Goal: Use online tool/utility: Utilize a website feature to perform a specific function

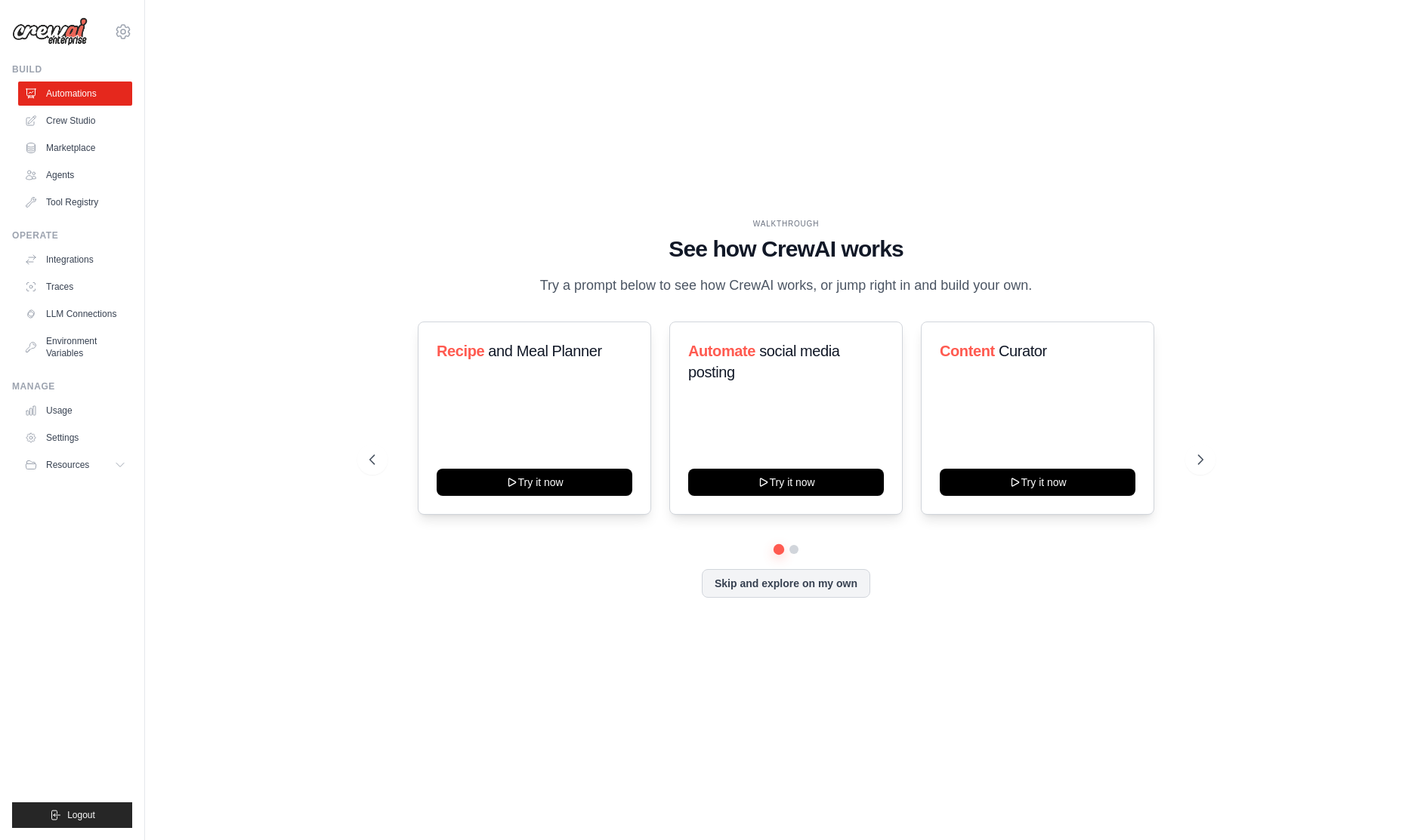
click at [712, 281] on p "Try a prompt below to see how CrewAI works, or jump right in and build your own." at bounding box center [787, 285] width 508 height 22
click at [528, 359] on span "and Meal Planner" at bounding box center [544, 351] width 114 height 17
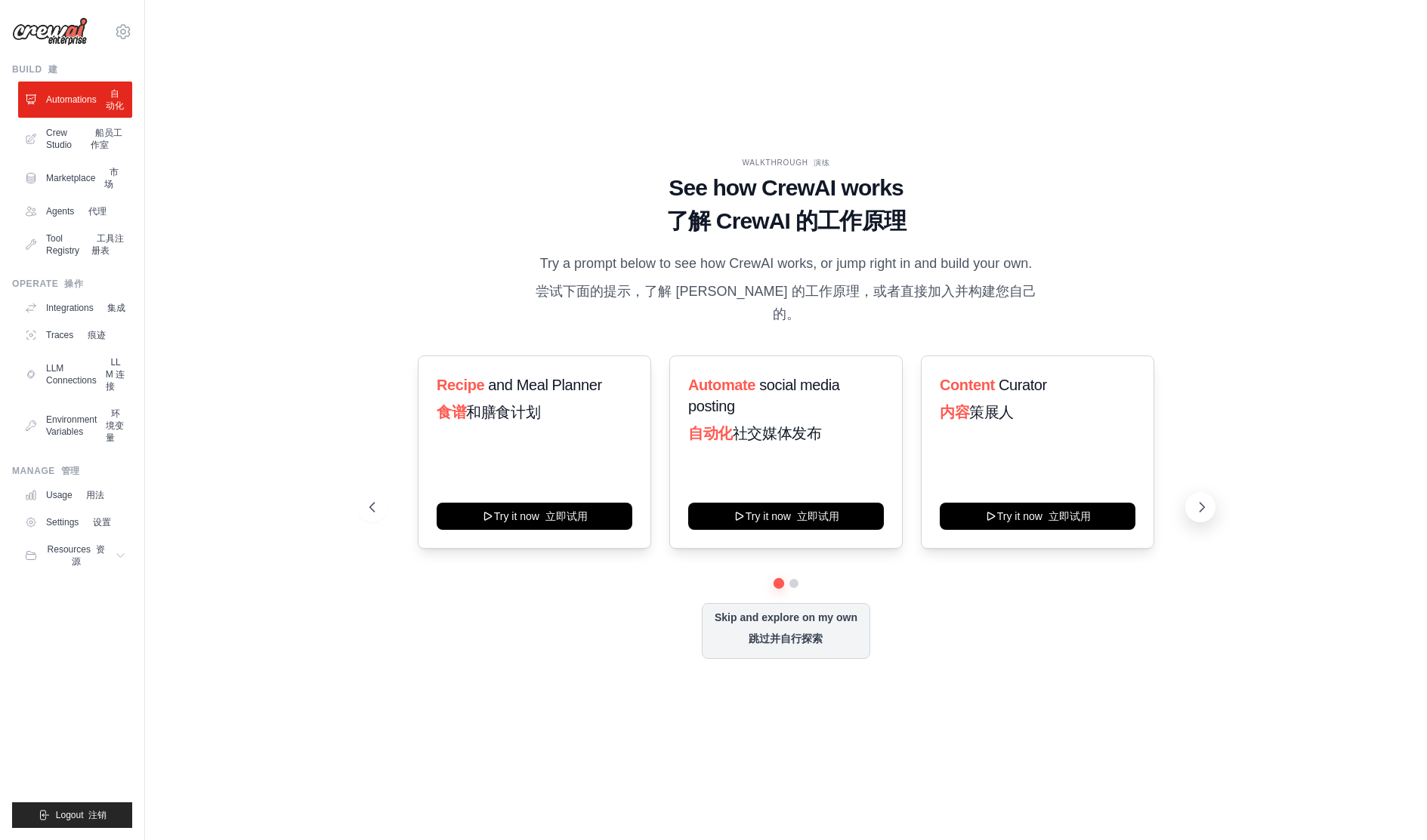
click at [1196, 506] on icon at bounding box center [1201, 507] width 15 height 15
click at [375, 511] on icon at bounding box center [371, 507] width 15 height 15
click at [570, 468] on div "Recipe and Meal Planner 食谱 和膳食计划 Try it now 立即试用" at bounding box center [533, 452] width 233 height 193
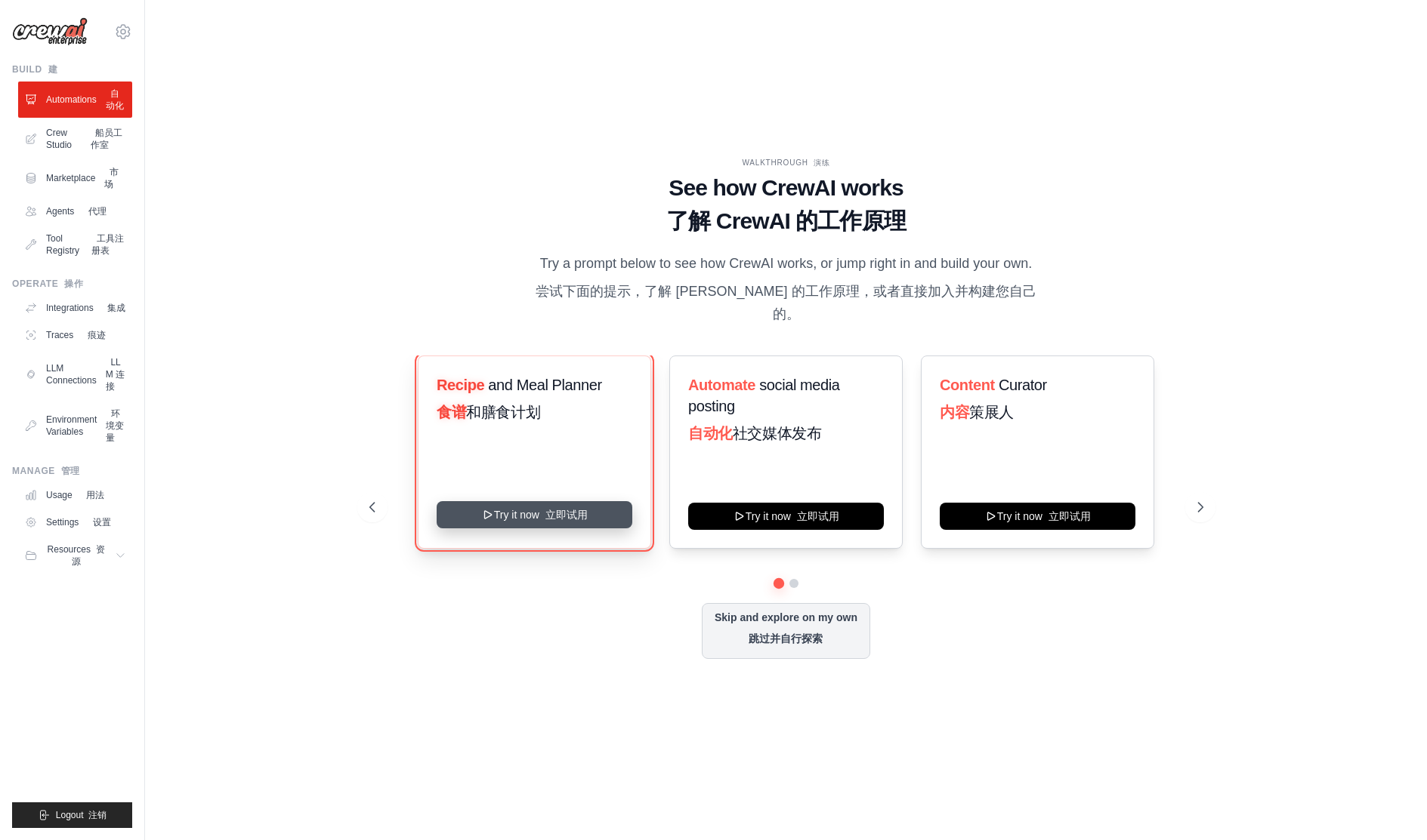
click at [576, 517] on button "Try it now 立即试用" at bounding box center [534, 514] width 196 height 27
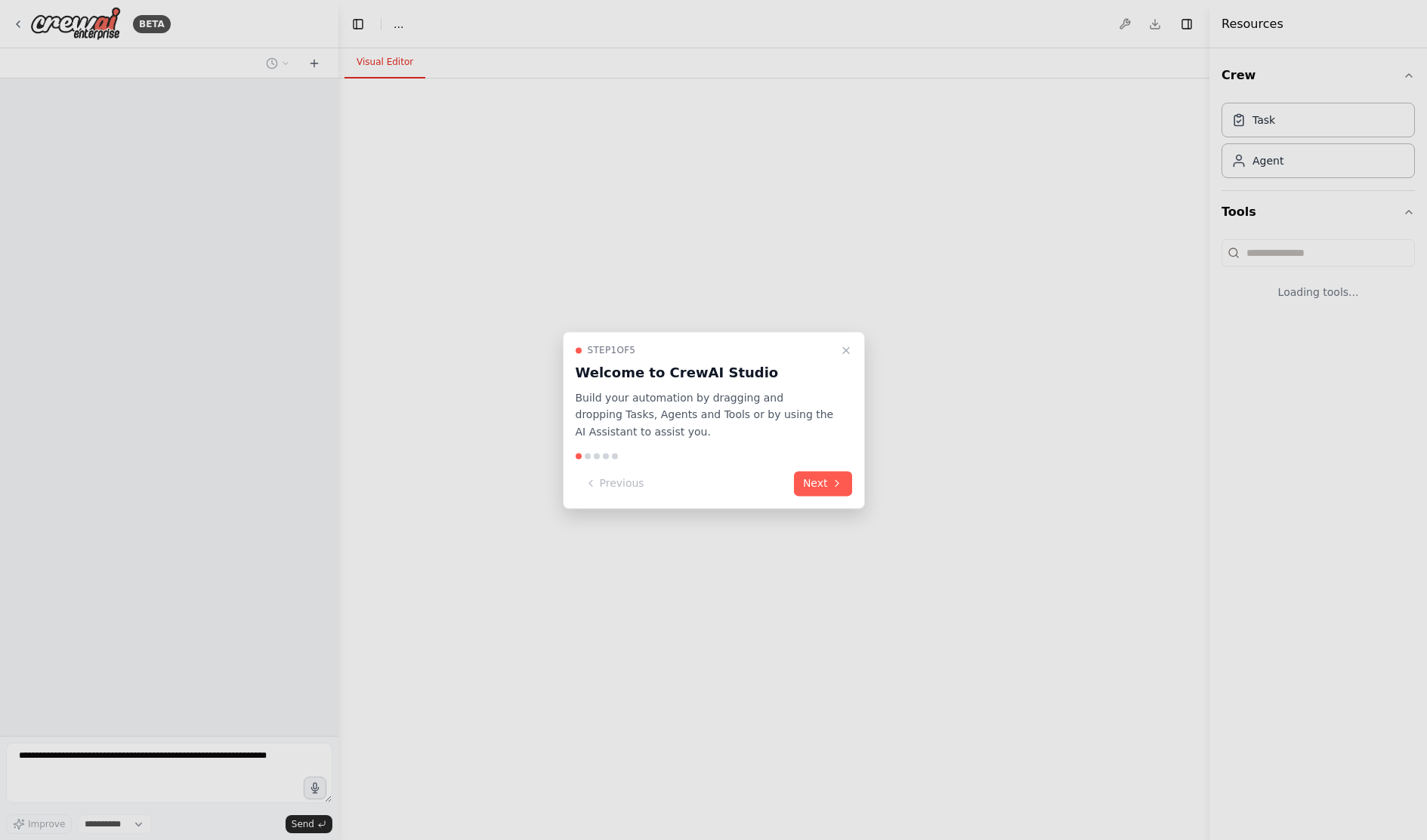
select select "****"
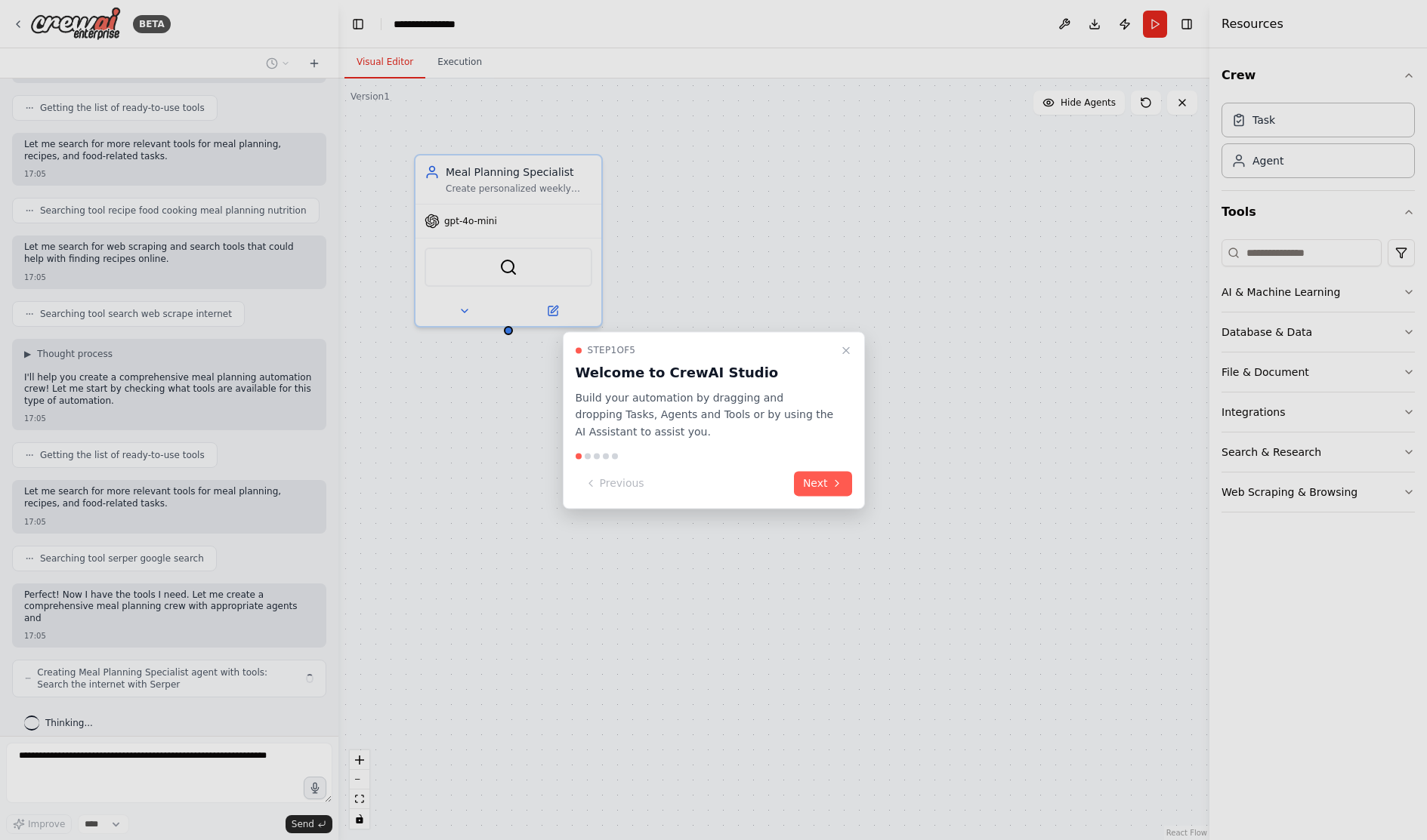
scroll to position [200, 0]
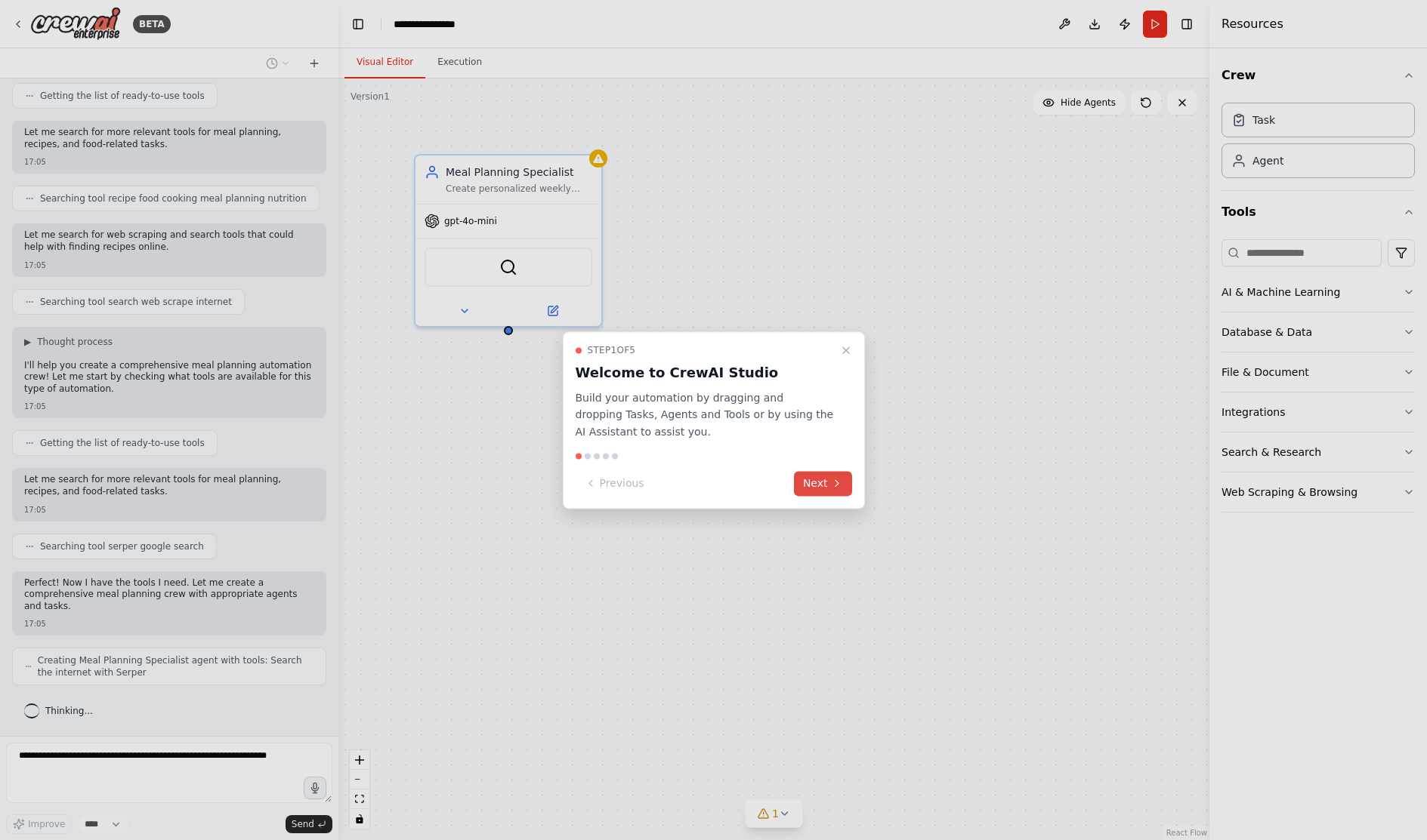
click at [830, 483] on icon at bounding box center [836, 483] width 12 height 12
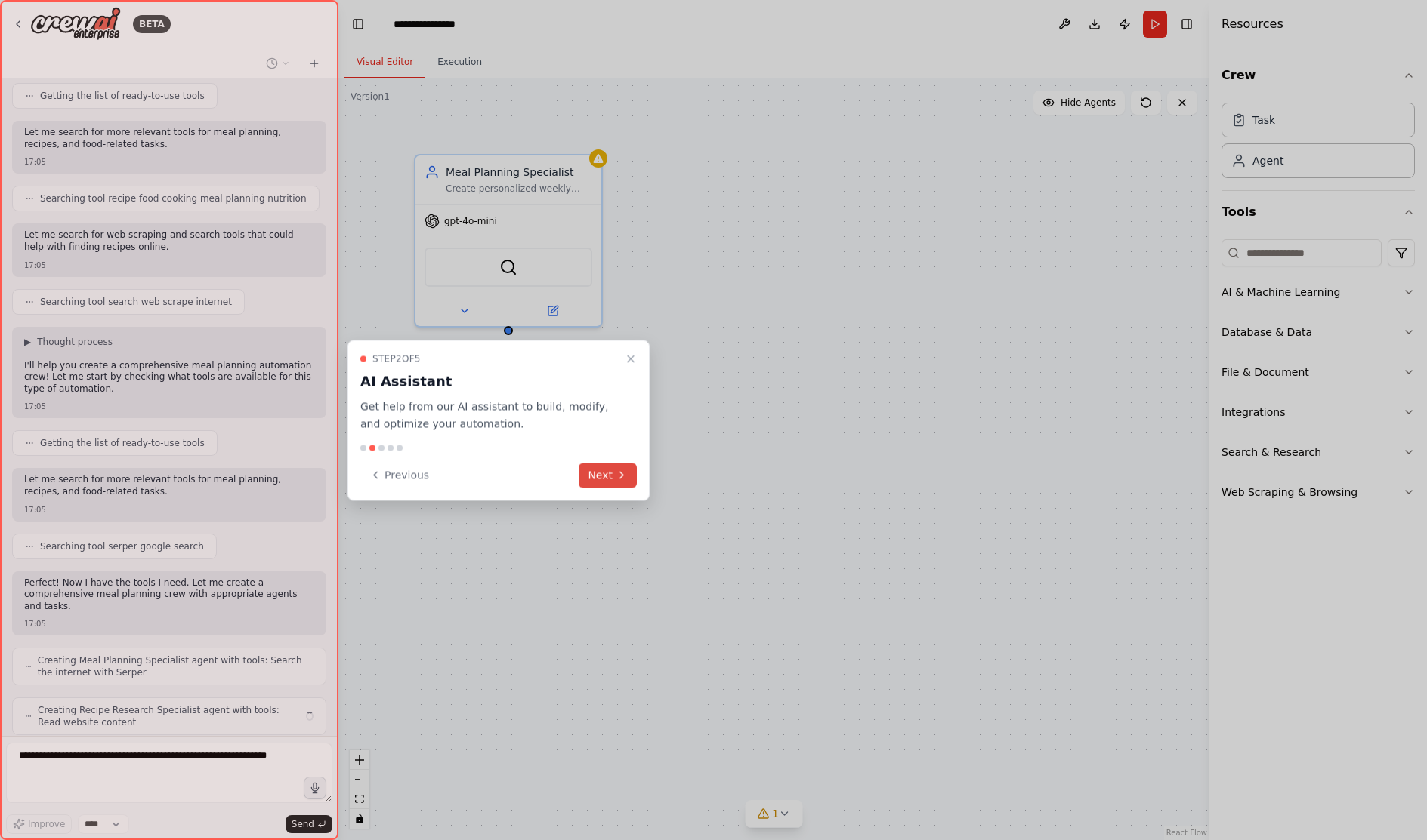
scroll to position [250, 0]
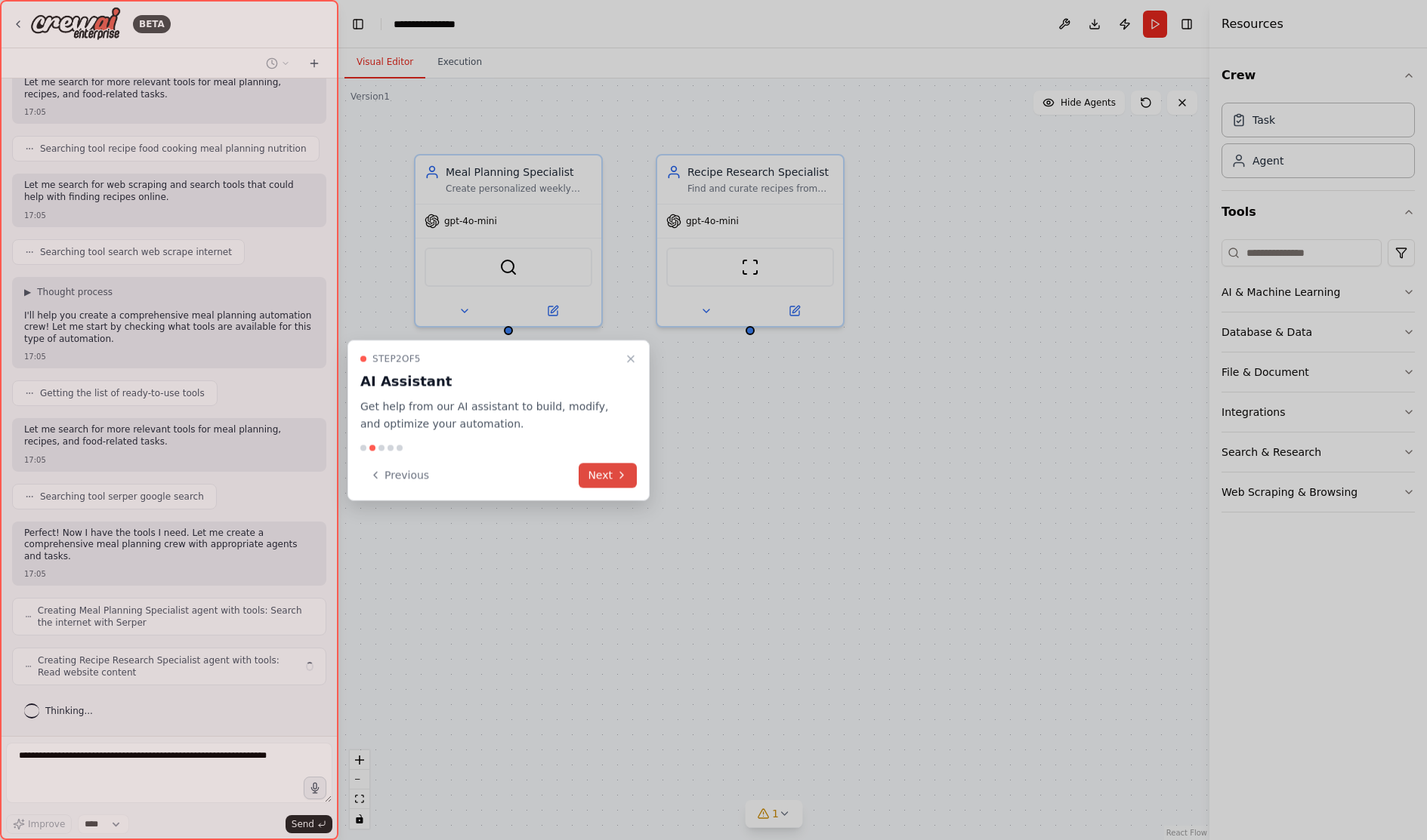
click at [621, 479] on icon at bounding box center [621, 475] width 12 height 12
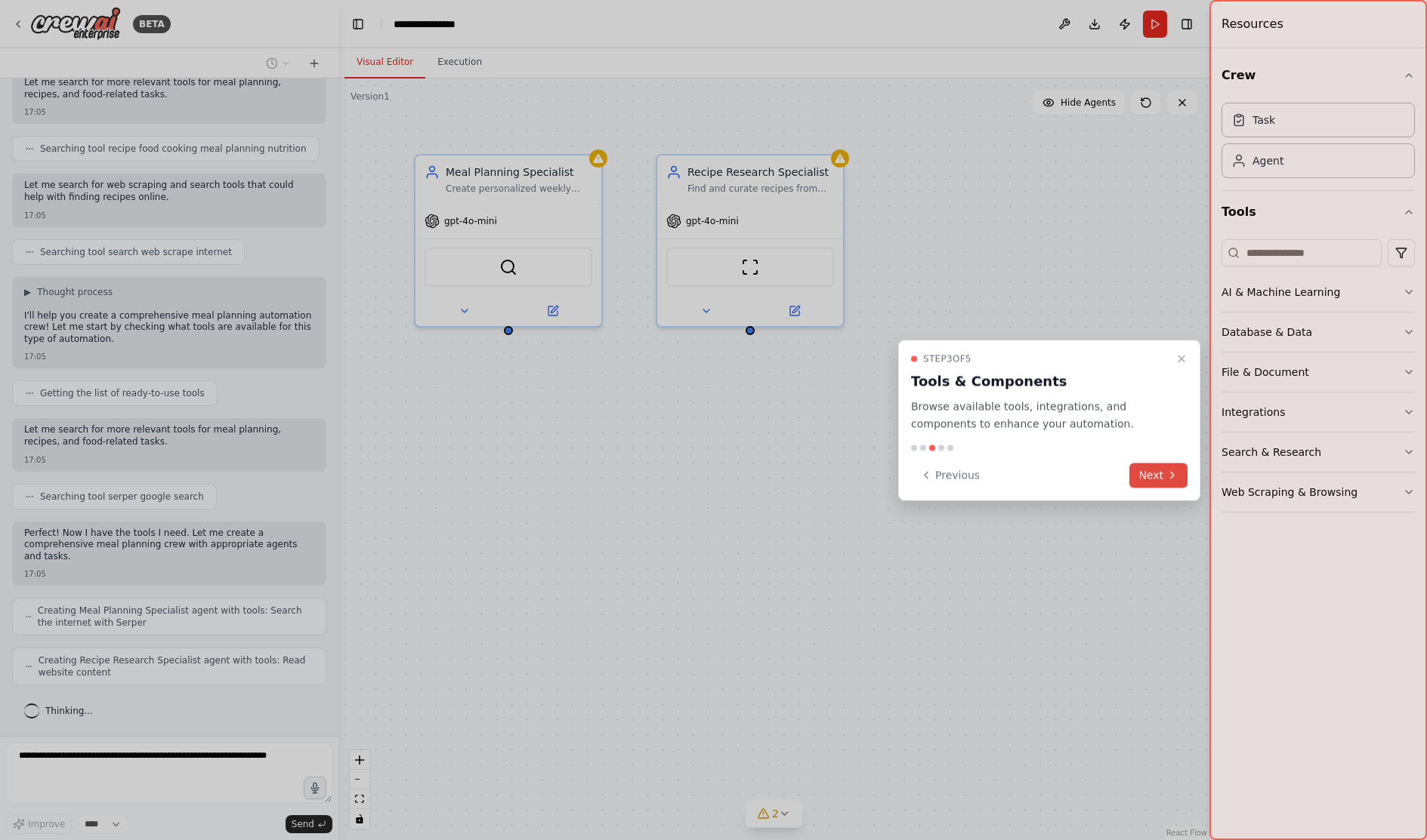
click at [1152, 486] on button "Next" at bounding box center [1158, 475] width 58 height 25
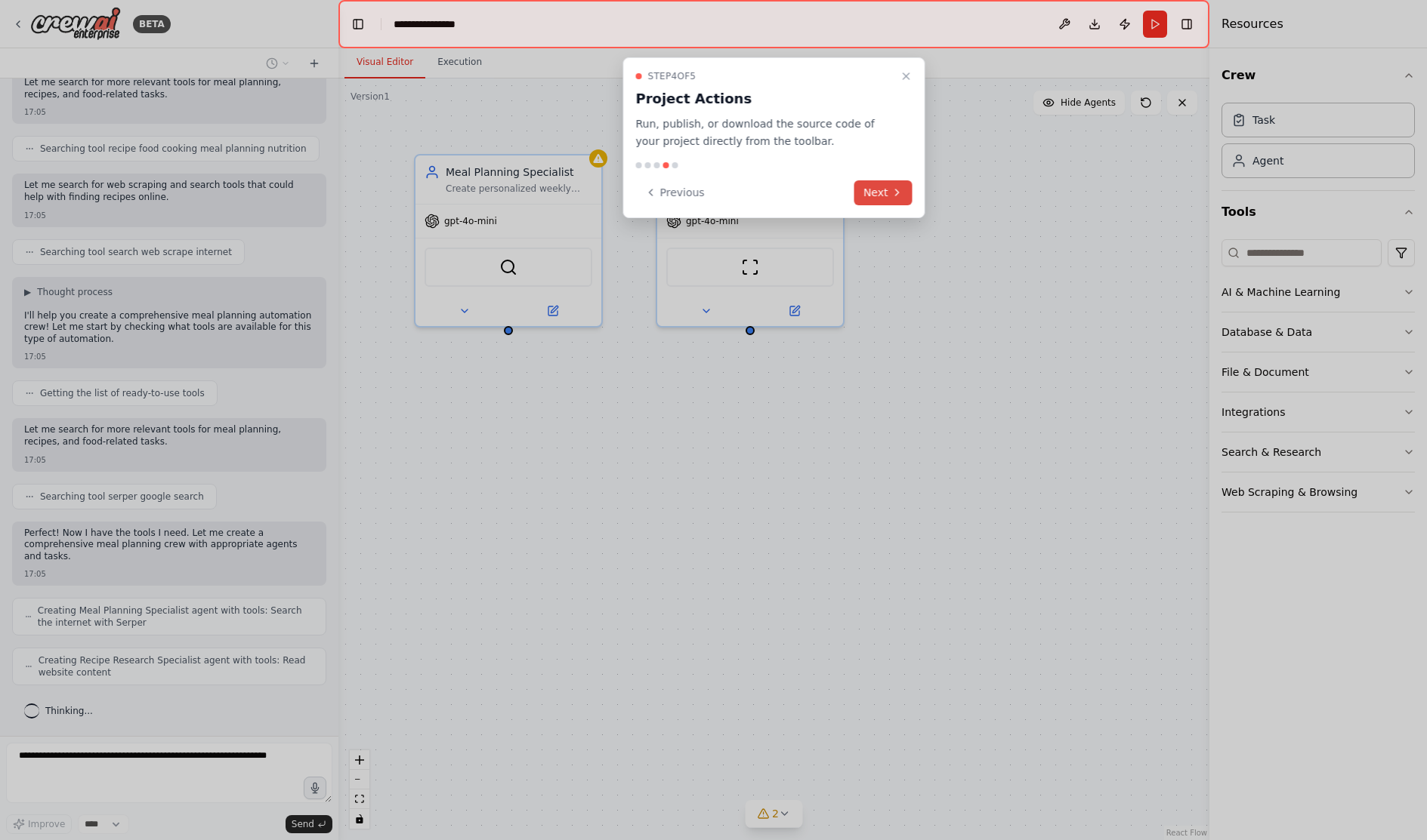
click at [885, 197] on button "Next" at bounding box center [884, 193] width 58 height 25
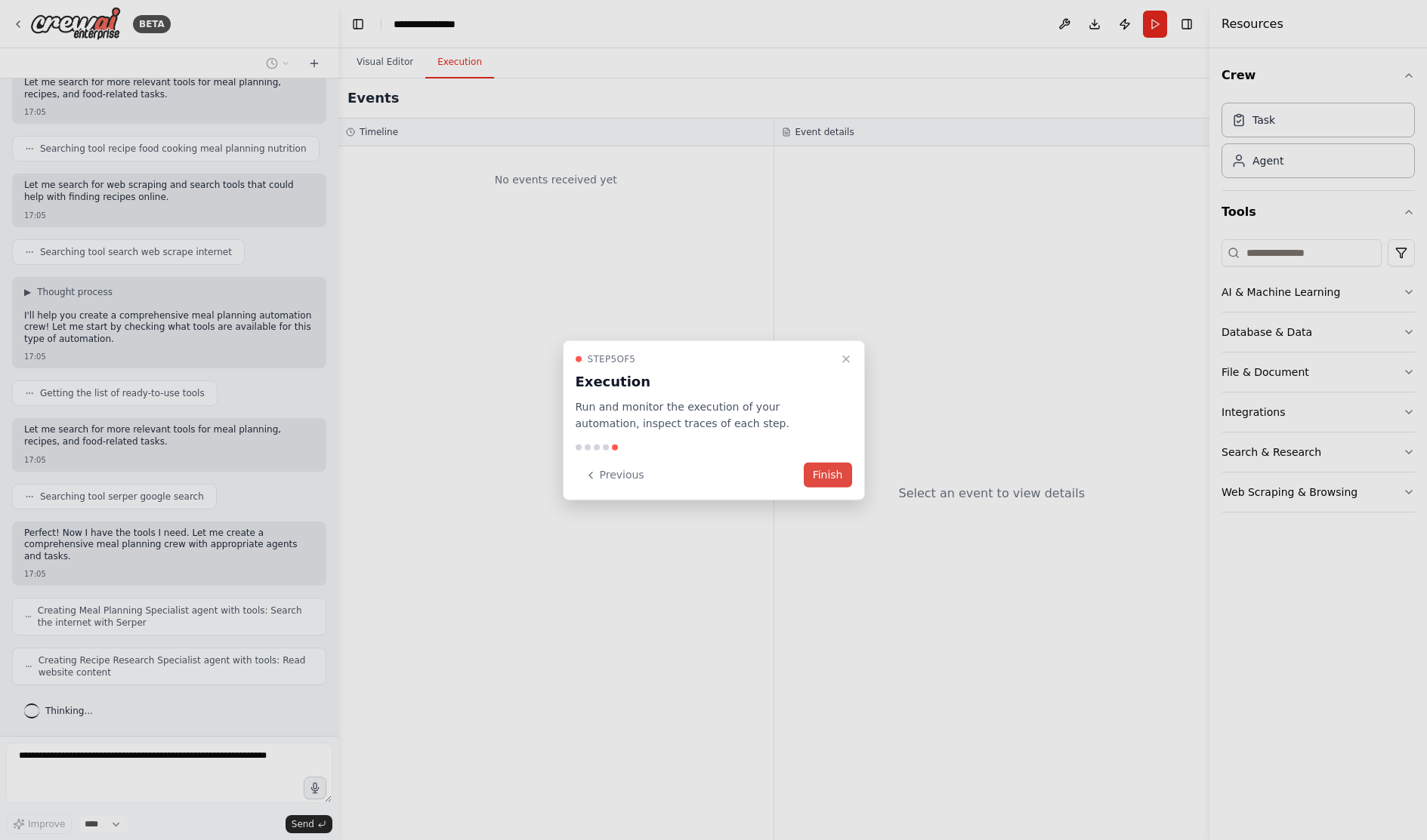
click at [836, 475] on button "Finish" at bounding box center [828, 475] width 48 height 25
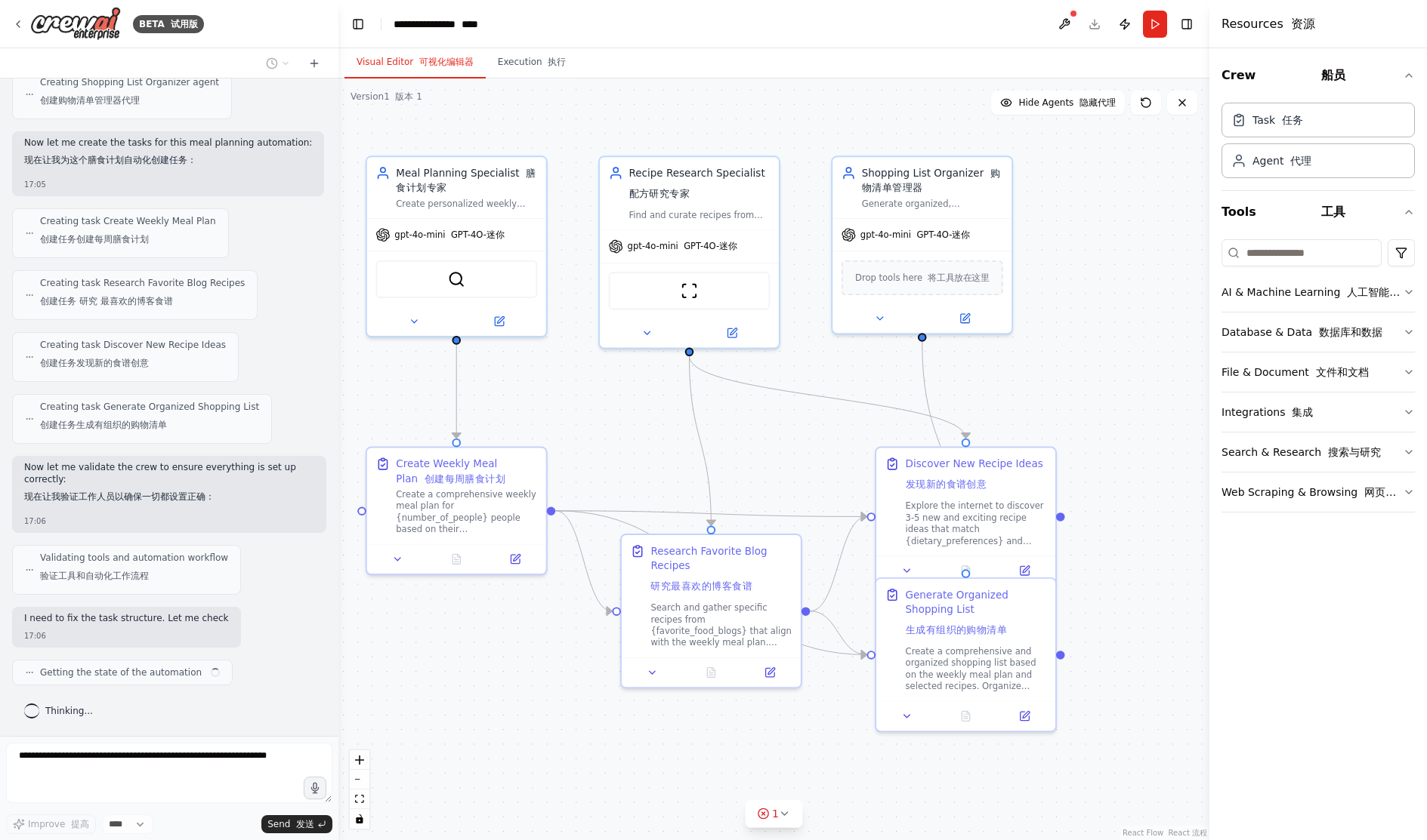
scroll to position [1274, 0]
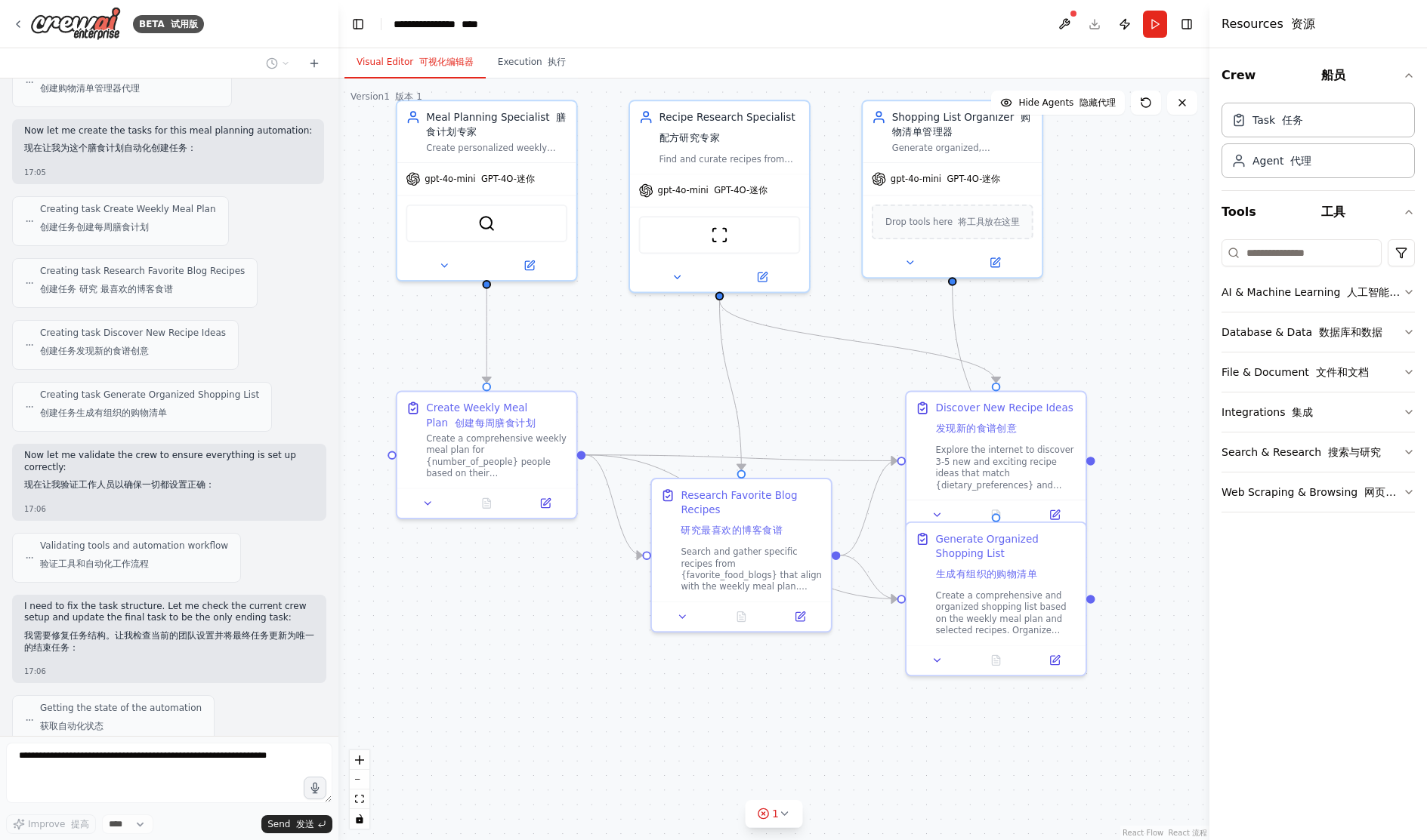
drag, startPoint x: 837, startPoint y: 455, endPoint x: 805, endPoint y: 390, distance: 72.4
click at [805, 390] on div ".deletable-edge-delete-btn { width: 20px; height: 20px; border: 0px solid #ffff…" at bounding box center [774, 459] width 871 height 762
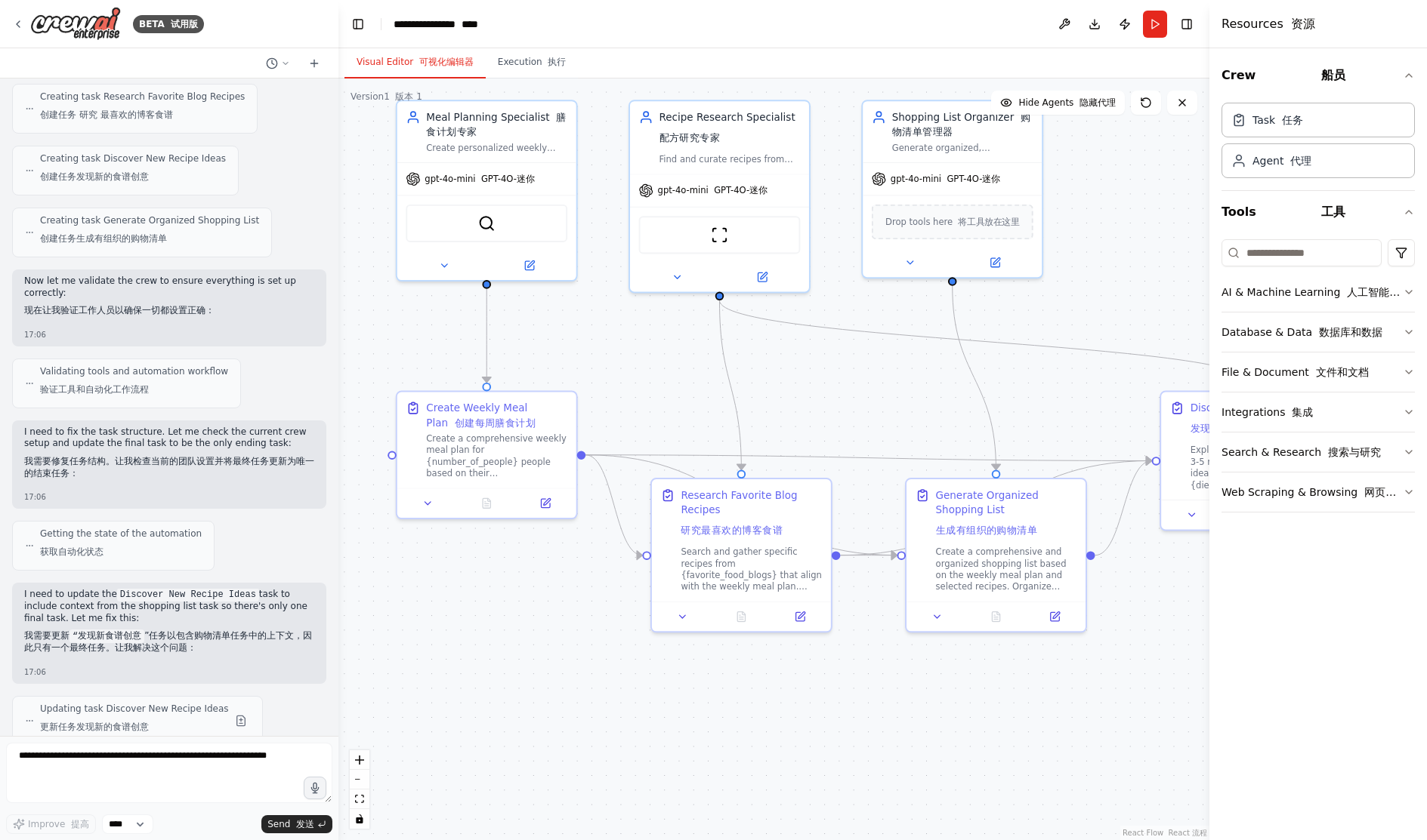
scroll to position [1599, 0]
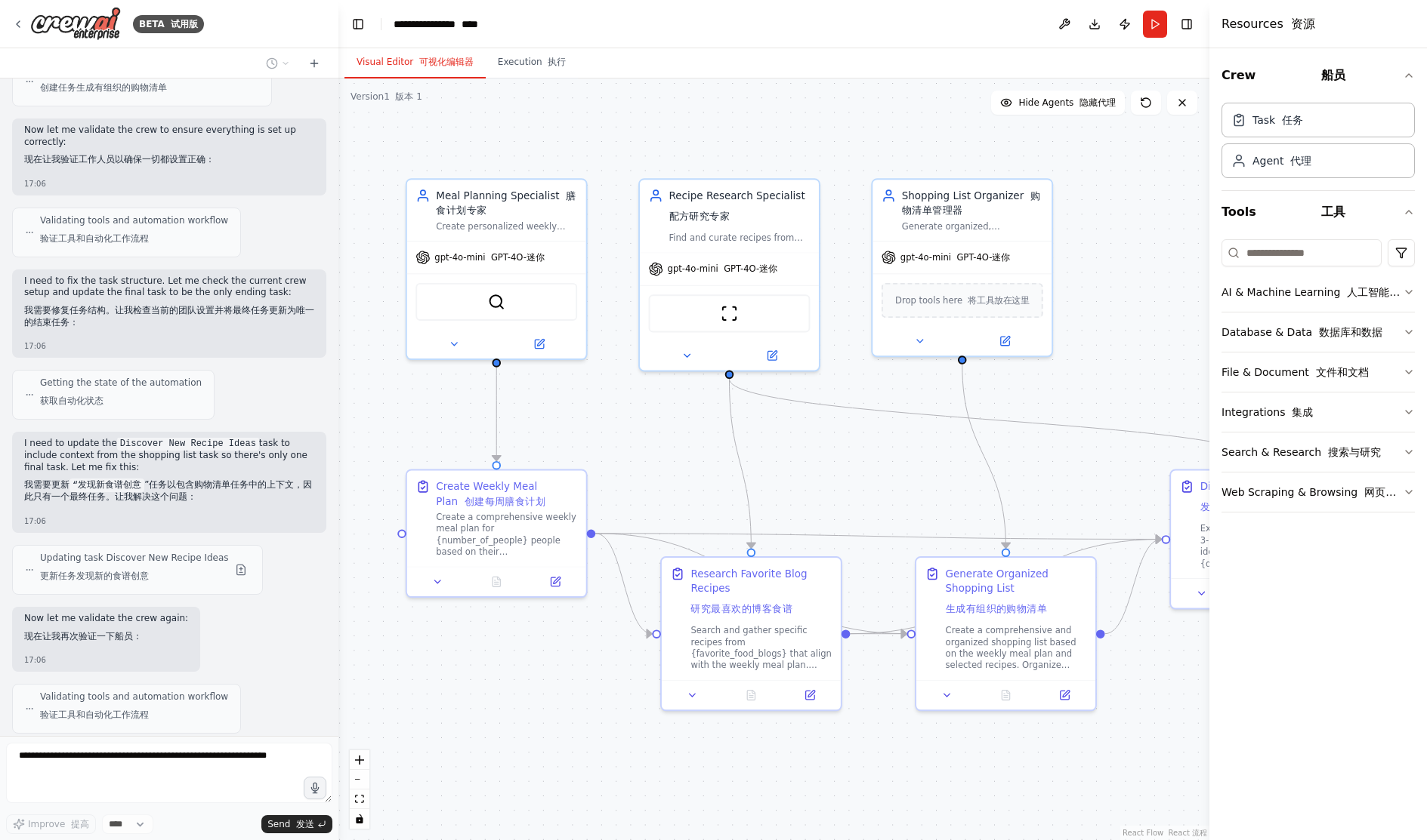
drag, startPoint x: 1097, startPoint y: 414, endPoint x: 1107, endPoint y: 493, distance: 79.6
click at [1107, 493] on div ".deletable-edge-delete-btn { width: 20px; height: 20px; border: 0px solid #ffff…" at bounding box center [774, 459] width 871 height 762
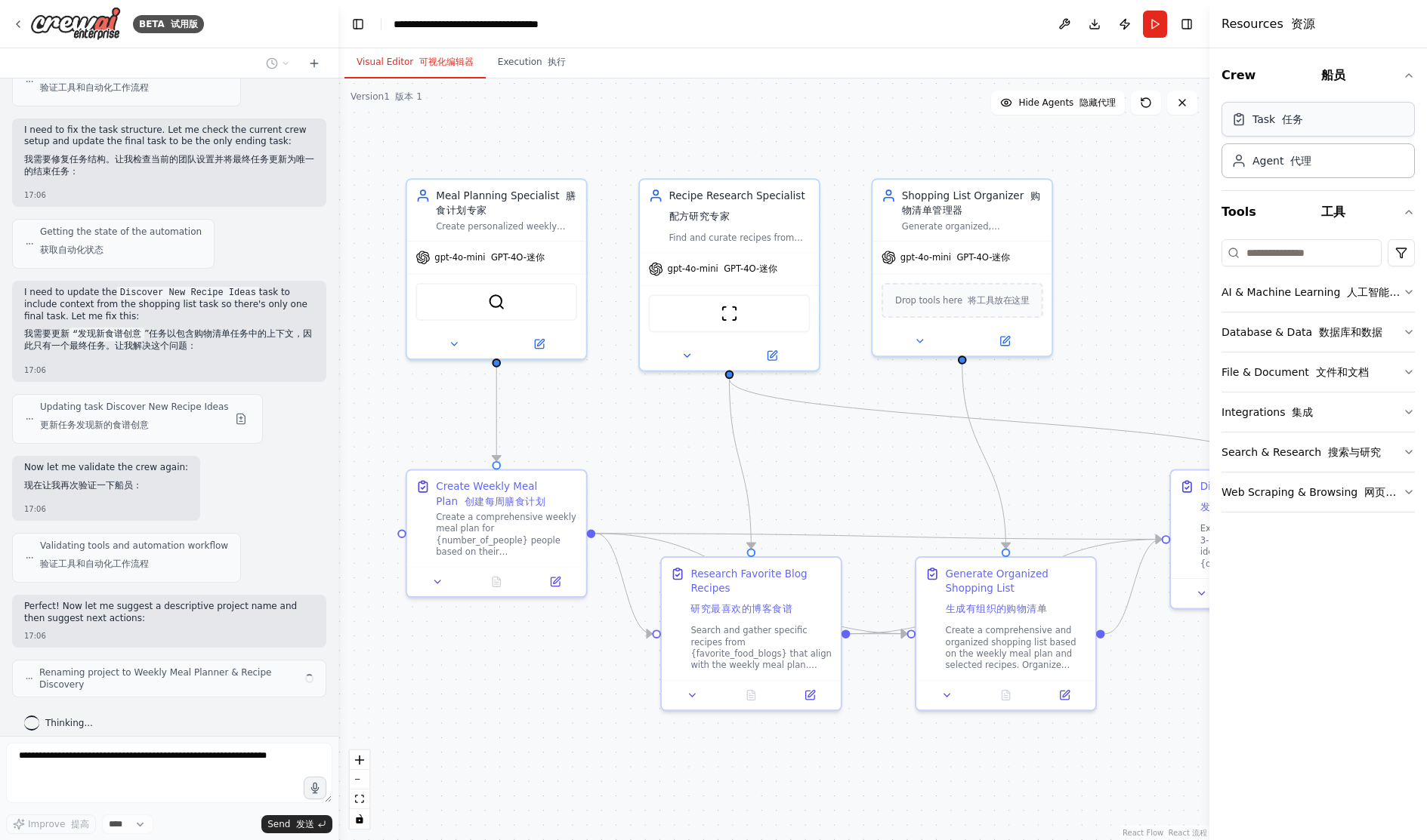
scroll to position [1762, 0]
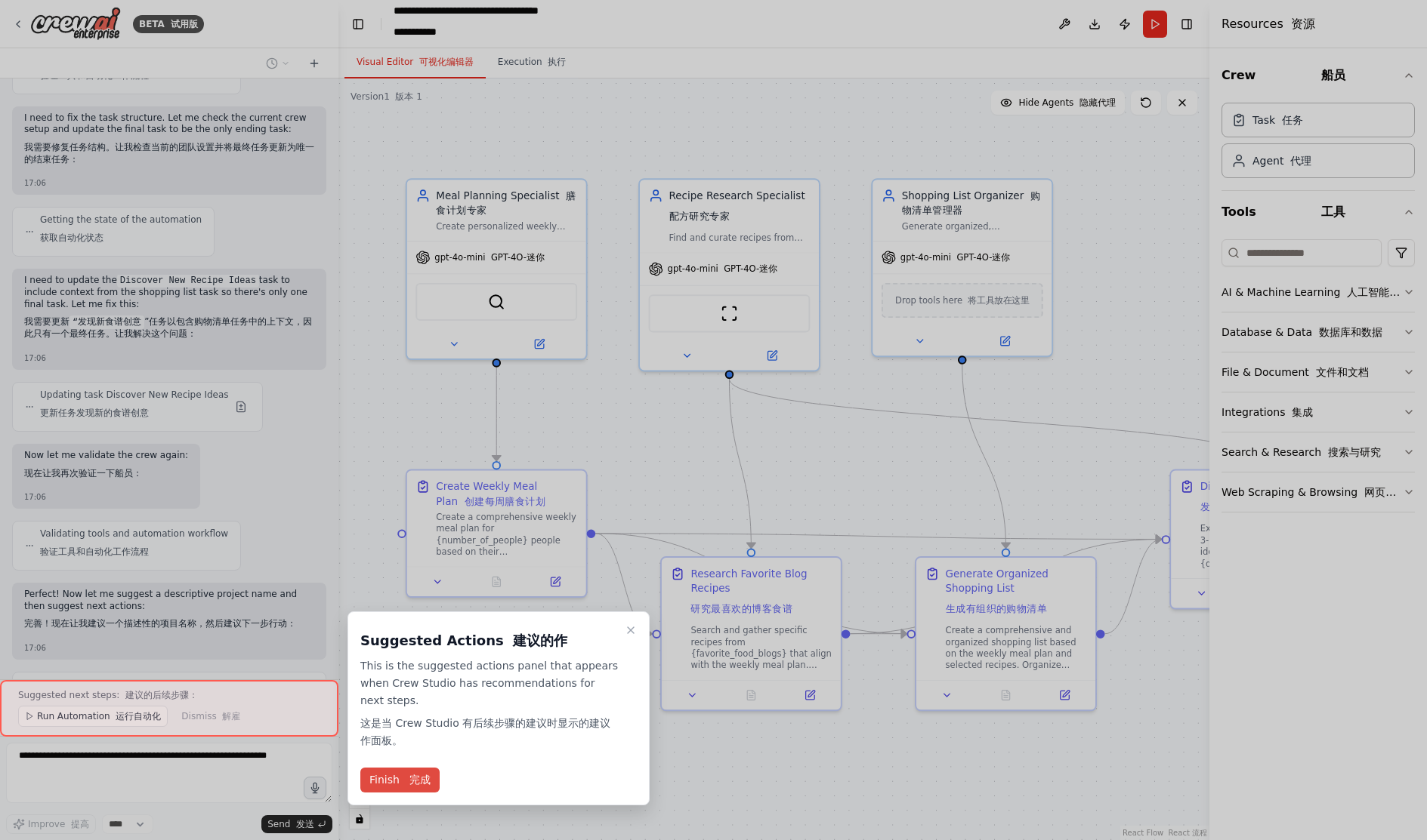
click at [402, 775] on font at bounding box center [406, 779] width 7 height 12
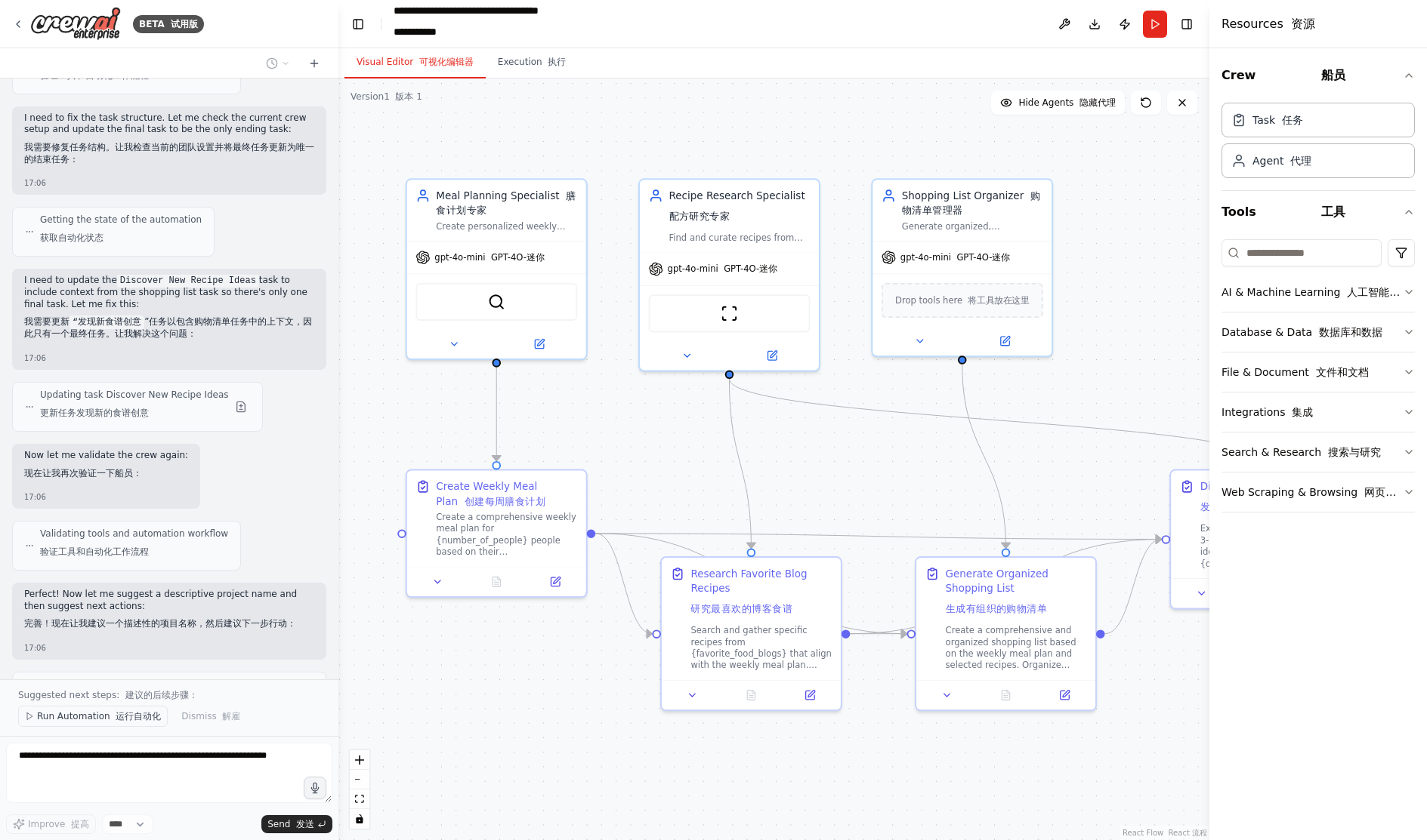
click at [93, 721] on span "Run Automation 运行自动化" at bounding box center [99, 716] width 124 height 12
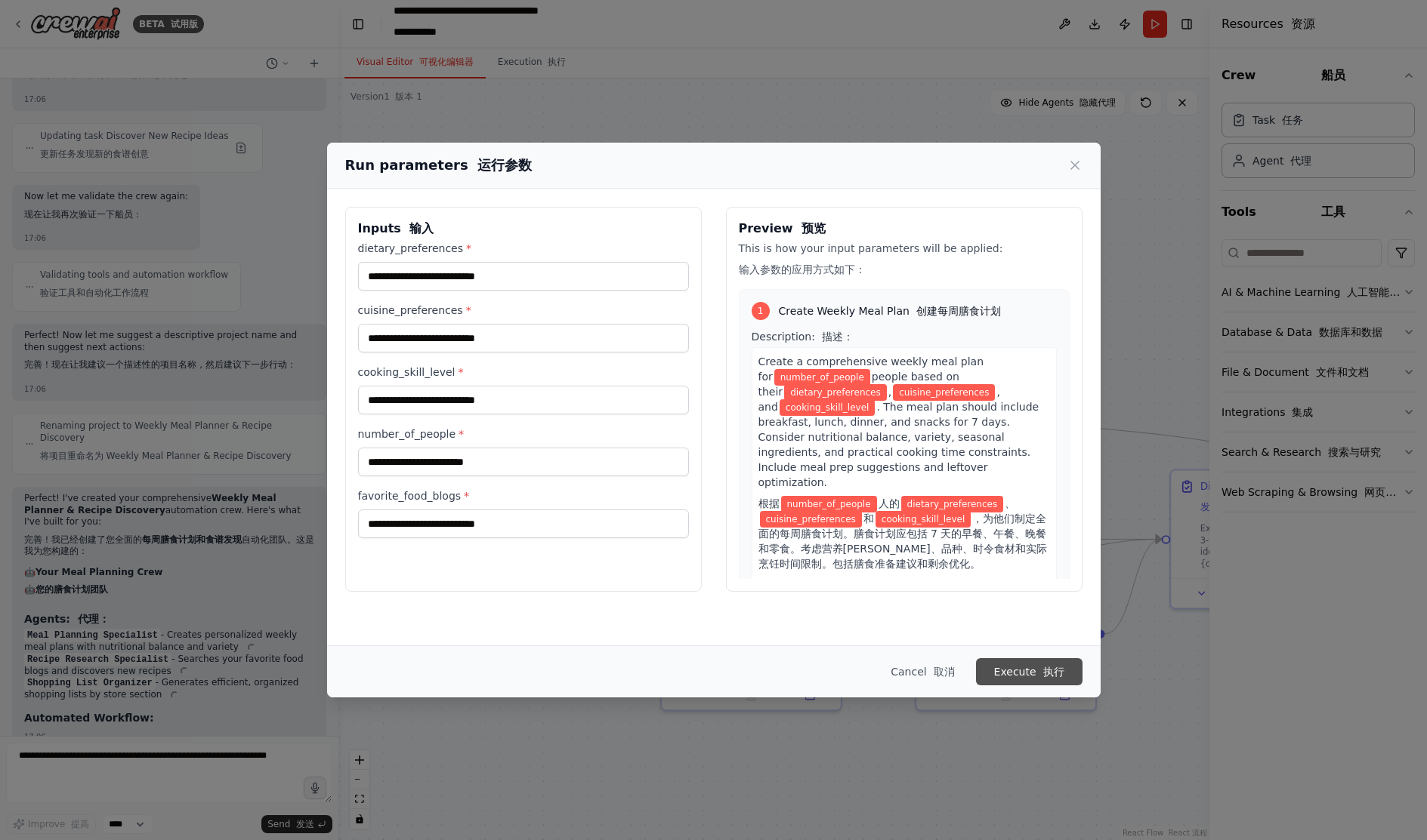
click at [1030, 672] on button "Execute 执行" at bounding box center [1029, 672] width 106 height 27
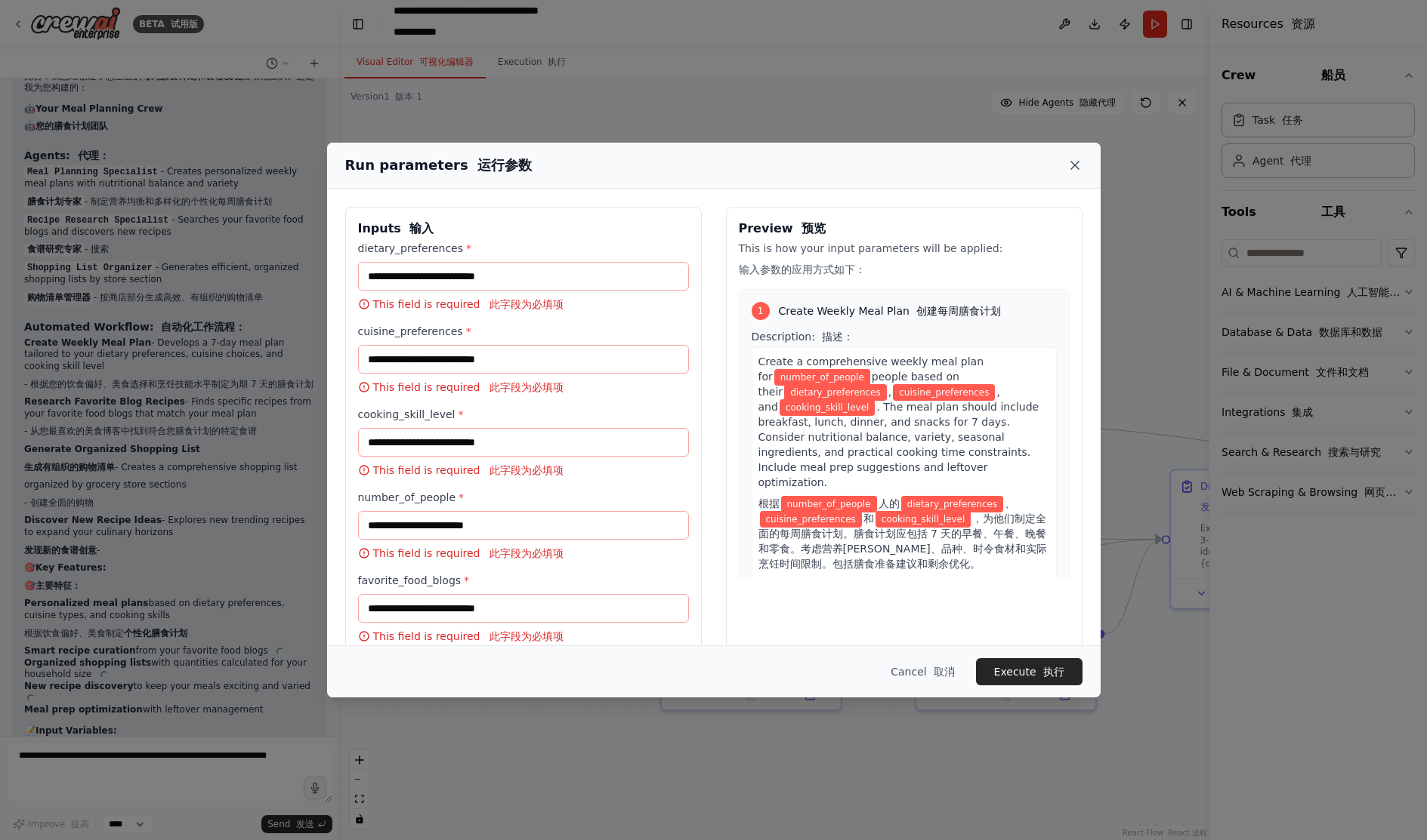
click at [1075, 166] on icon at bounding box center [1074, 165] width 7 height 7
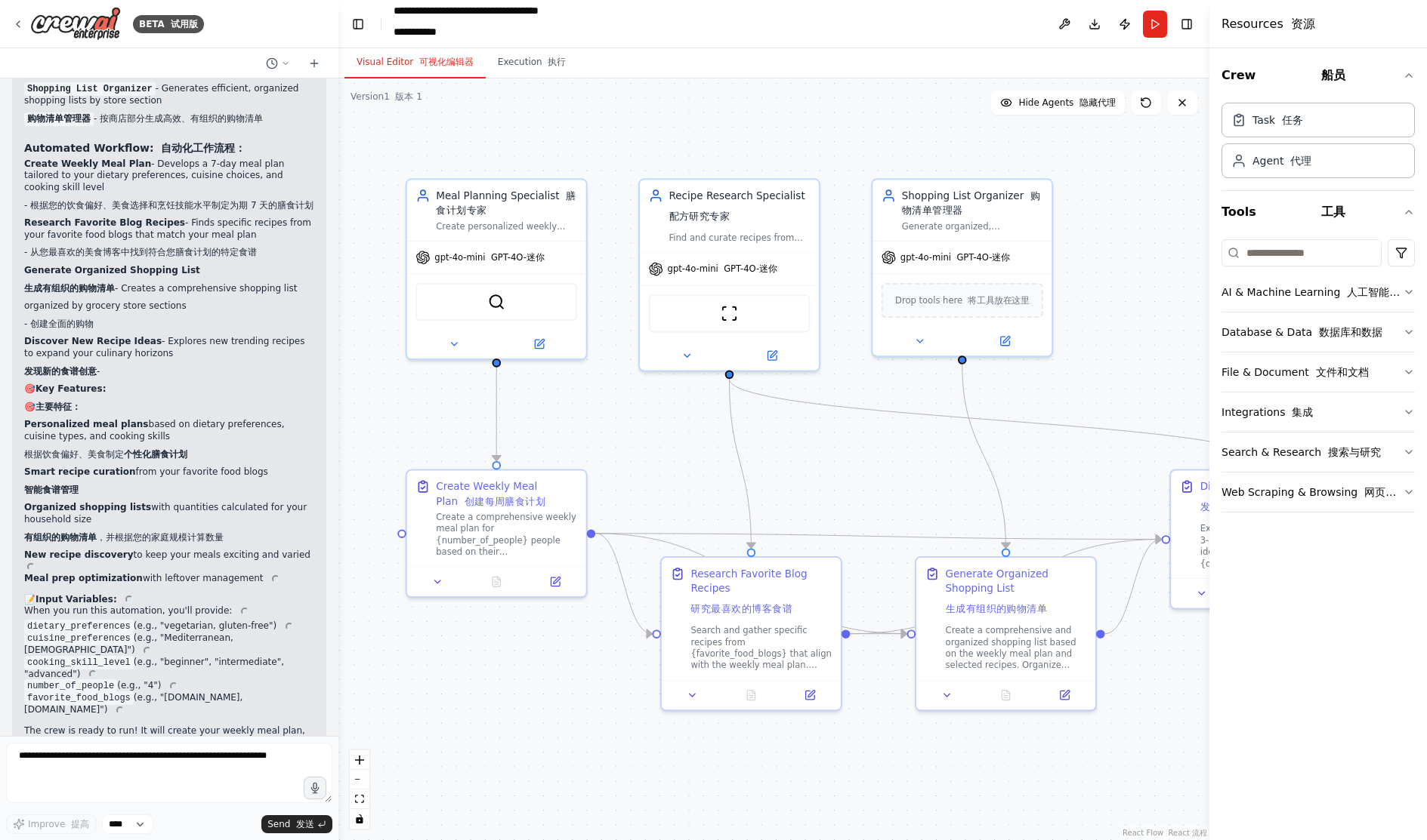
scroll to position [2735, 0]
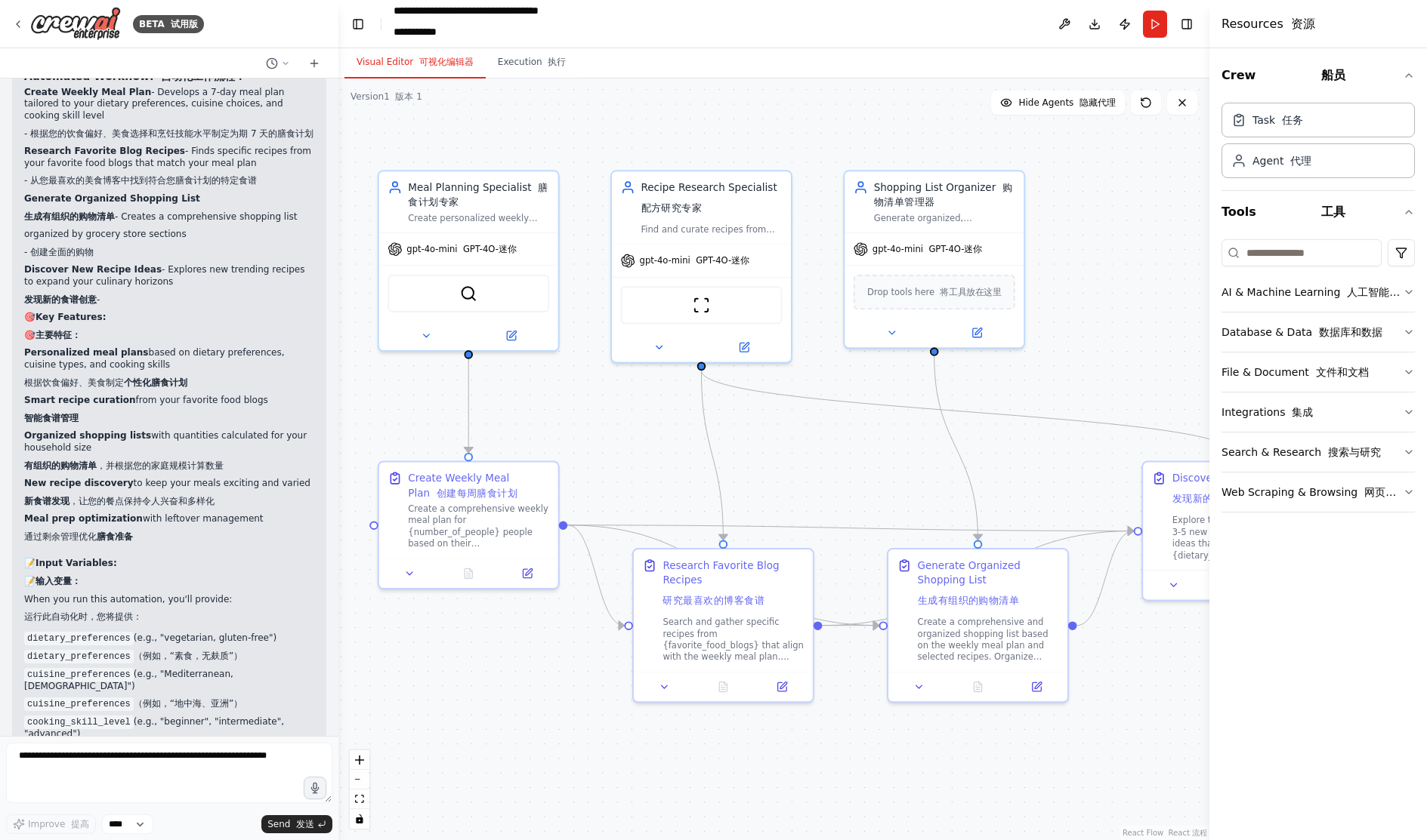
drag, startPoint x: 618, startPoint y: 410, endPoint x: 590, endPoint y: 401, distance: 29.4
click at [590, 401] on div ".deletable-edge-delete-btn { width: 20px; height: 20px; border: 0px solid #ffff…" at bounding box center [774, 459] width 871 height 762
click at [1266, 294] on div "AI & Machine Learning 人工智能和机器学习" at bounding box center [1312, 292] width 181 height 15
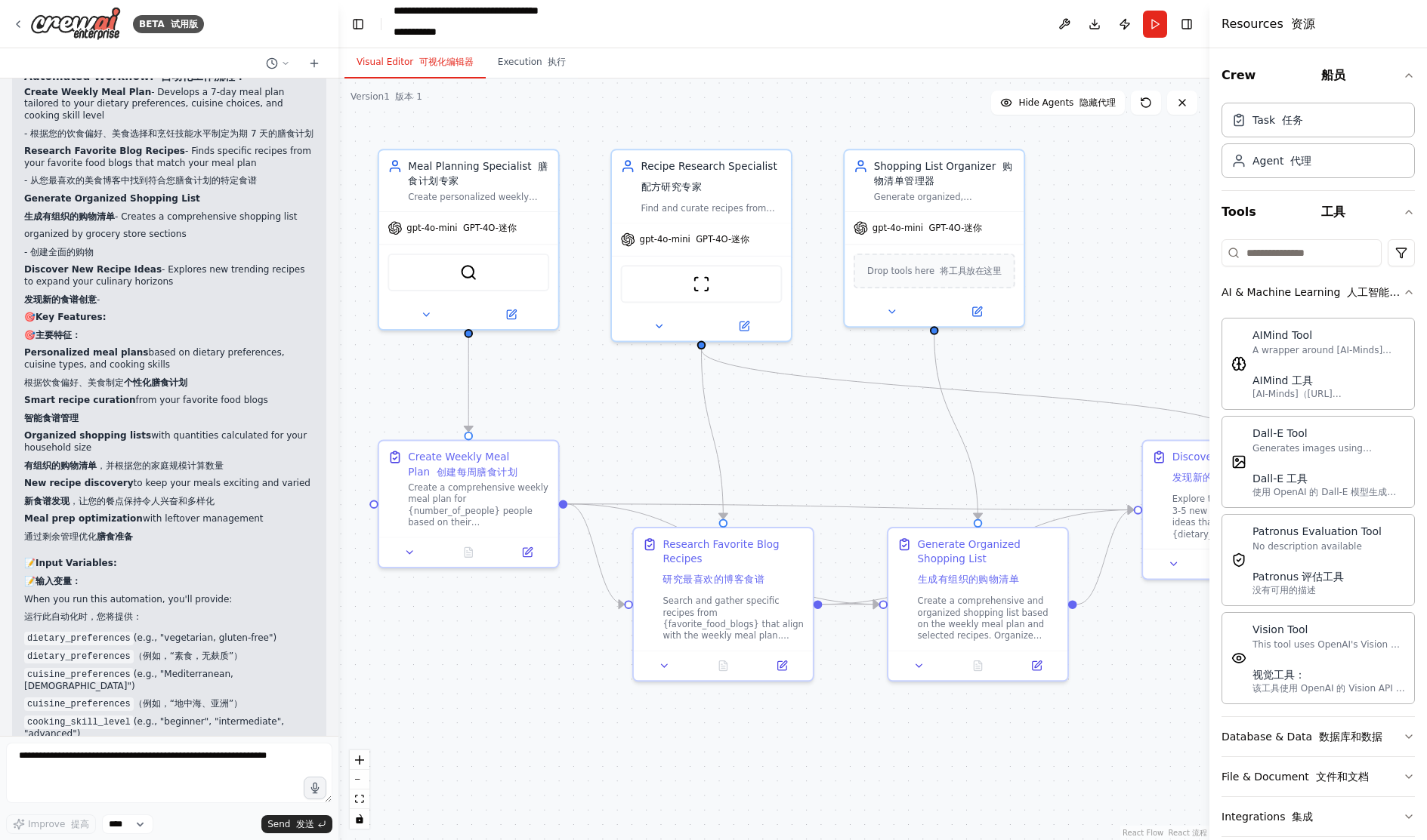
drag, startPoint x: 1067, startPoint y: 330, endPoint x: 1067, endPoint y: 308, distance: 22.0
click at [1067, 308] on div ".deletable-edge-delete-btn { width: 20px; height: 20px; border: 0px solid #ffff…" at bounding box center [774, 459] width 871 height 762
